Goal: Task Accomplishment & Management: Use online tool/utility

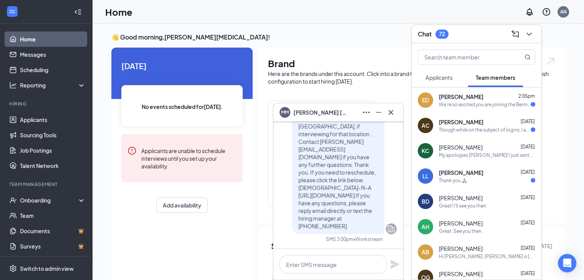
click at [395, 111] on icon "Cross" at bounding box center [390, 112] width 9 height 9
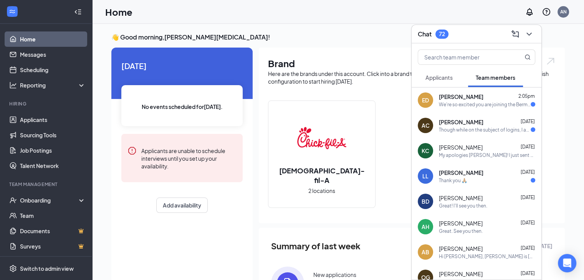
click at [445, 74] on span "Applicants" at bounding box center [438, 77] width 27 height 7
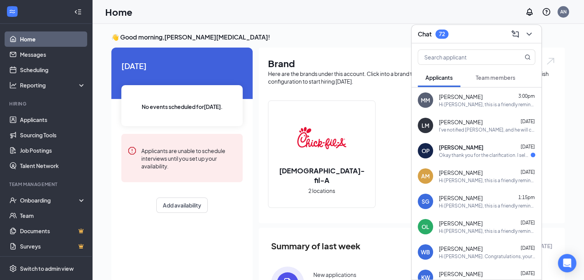
click at [500, 71] on button "Team members" at bounding box center [495, 77] width 55 height 19
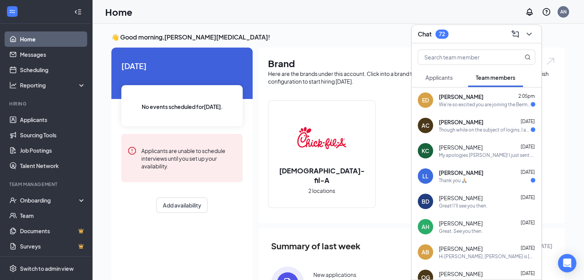
click at [455, 69] on button "Applicants" at bounding box center [439, 77] width 43 height 19
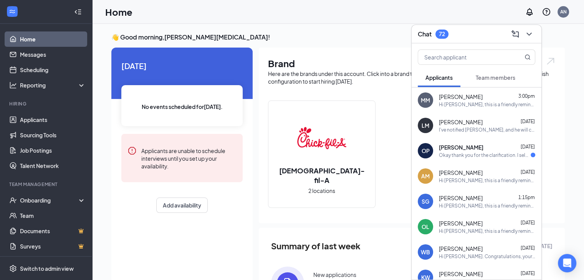
click at [510, 70] on button "Team members" at bounding box center [495, 77] width 55 height 19
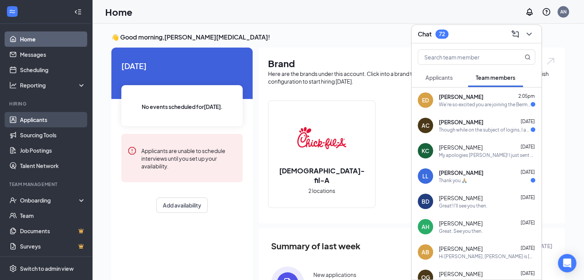
click at [35, 122] on link "Applicants" at bounding box center [53, 119] width 66 height 15
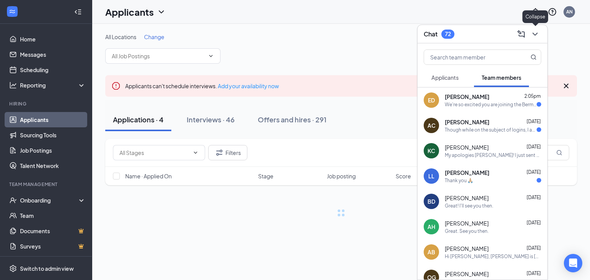
click at [539, 34] on icon "ChevronDown" at bounding box center [534, 34] width 9 height 9
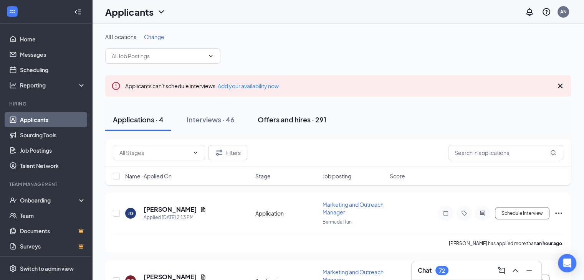
click at [280, 115] on div "Offers and hires · 291" at bounding box center [292, 120] width 69 height 10
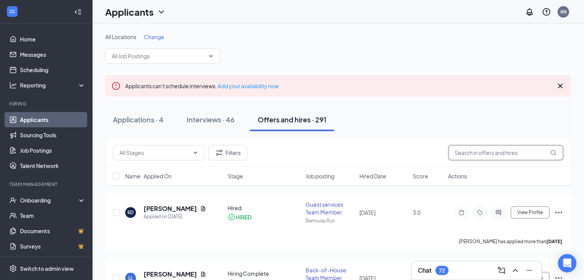
click at [482, 151] on input "text" at bounding box center [505, 152] width 115 height 15
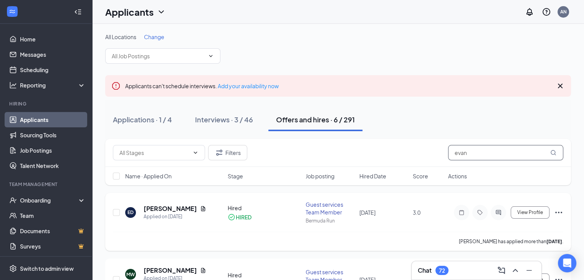
type input "evan"
click at [165, 207] on h5 "[PERSON_NAME]" at bounding box center [170, 209] width 53 height 8
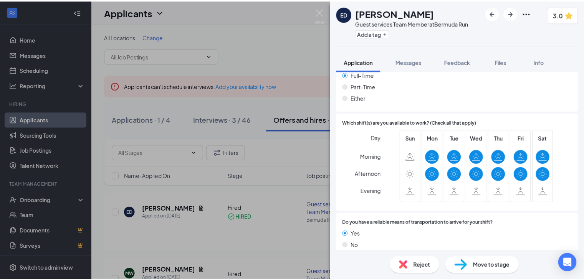
scroll to position [563, 0]
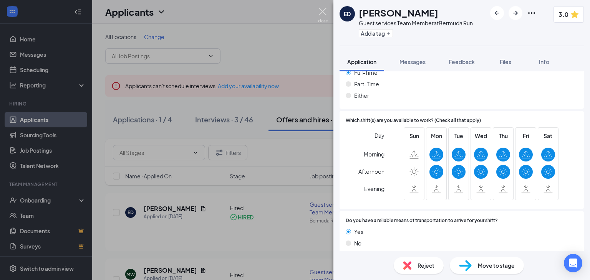
click at [322, 20] on img at bounding box center [323, 15] width 10 height 15
